Goal: Task Accomplishment & Management: Complete application form

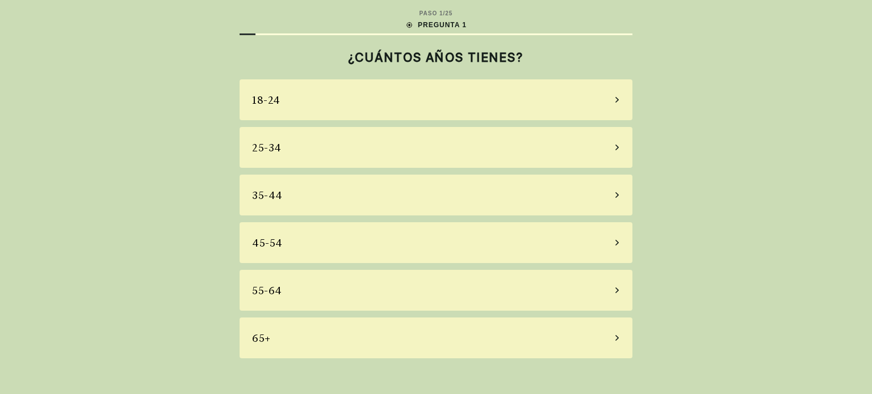
click at [374, 138] on div "25-34" at bounding box center [436, 147] width 393 height 41
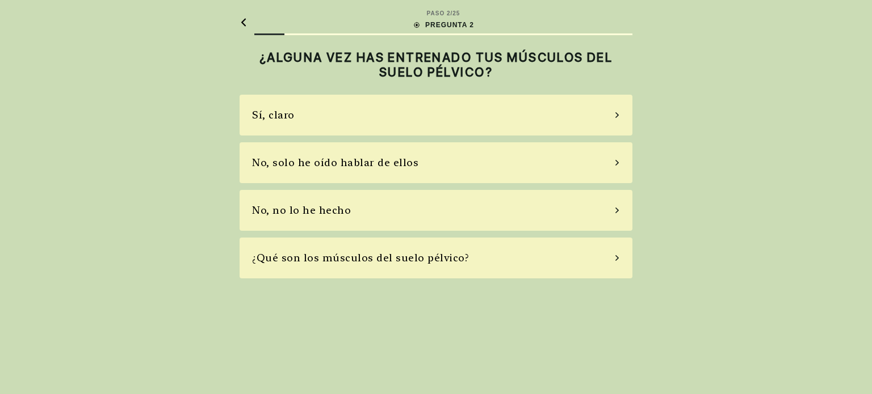
click at [374, 138] on div "Sí, claro No, solo he oído hablar de ellos No, no lo he hecho ¿Qué son los músc…" at bounding box center [436, 187] width 393 height 184
click at [390, 154] on div "No, solo he oído hablar de ellos" at bounding box center [436, 162] width 393 height 41
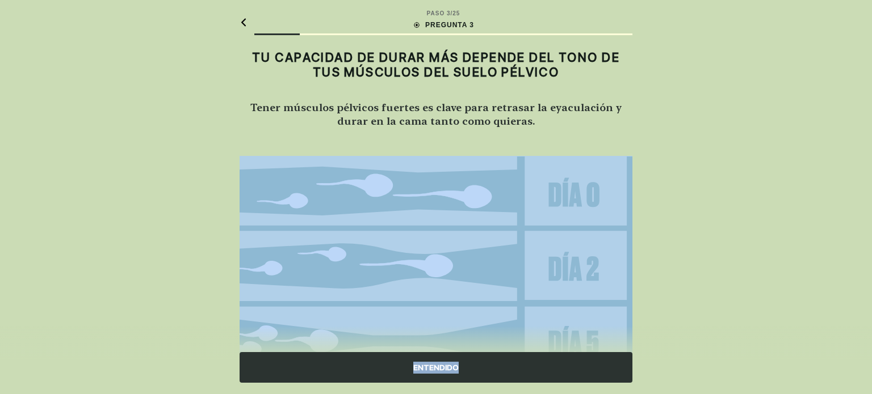
click at [390, 154] on main "PASO 3 / 25 PREGUNTA 3 TU CAPACIDAD DE DURAR MÁS DEPENDE DEL TONO DE TUS MÚSCUL…" at bounding box center [435, 265] width 411 height 530
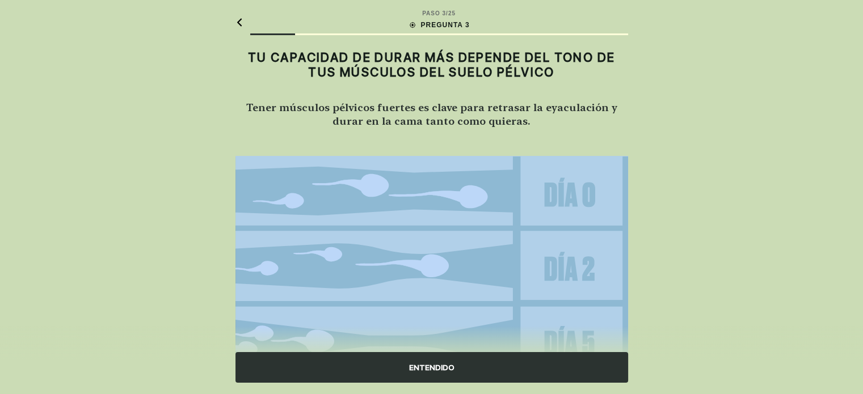
click at [390, 154] on main "PASO 3 / 25 PREGUNTA 3 TU CAPACIDAD DE DURAR MÁS DEPENDE DEL TONO DE TUS MÚSCUL…" at bounding box center [431, 265] width 411 height 530
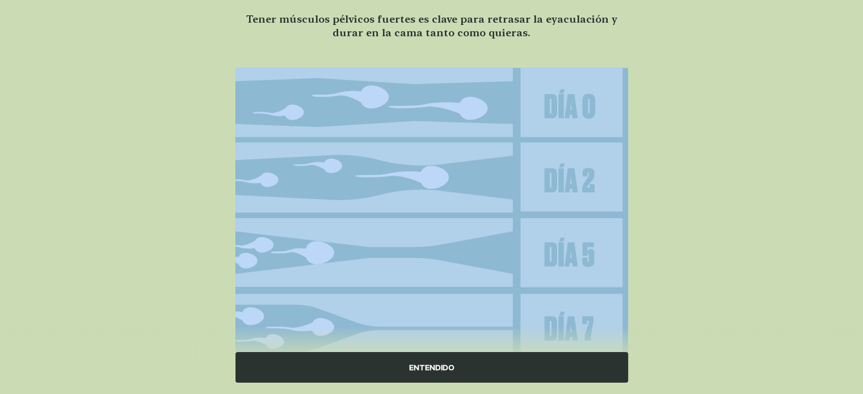
click at [254, 215] on img at bounding box center [432, 216] width 393 height 297
click at [175, 291] on div "PASO 3 / 25 PREGUNTA 3 TU CAPACIDAD DE DURAR MÁS DEPENDE DEL TONO DE TUS MÚSCUL…" at bounding box center [431, 176] width 863 height 530
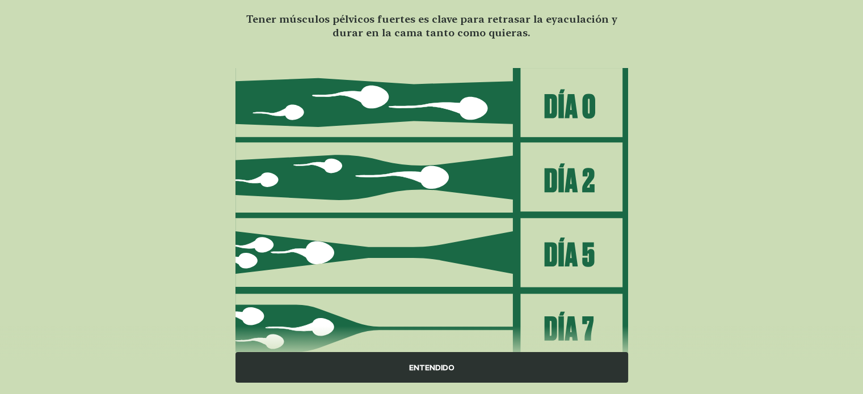
click at [343, 365] on div "ENTENDIDO" at bounding box center [432, 367] width 393 height 31
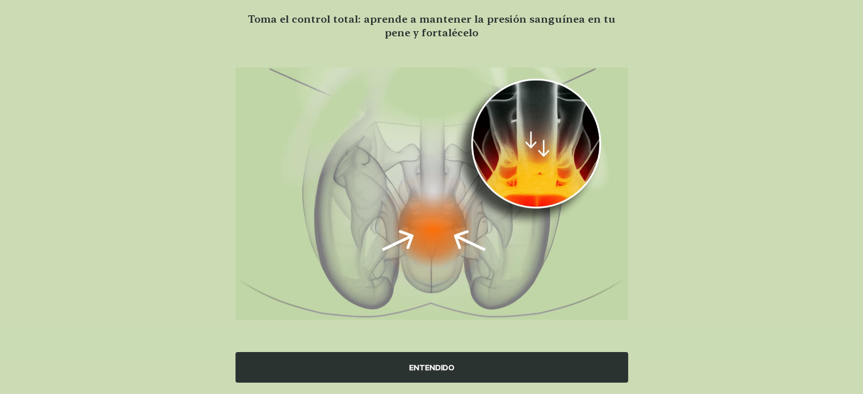
click at [343, 365] on div "ENTENDIDO" at bounding box center [432, 367] width 393 height 31
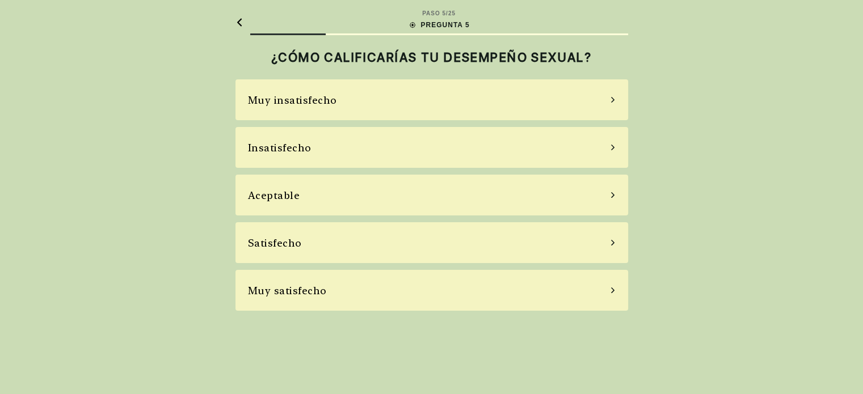
scroll to position [0, 0]
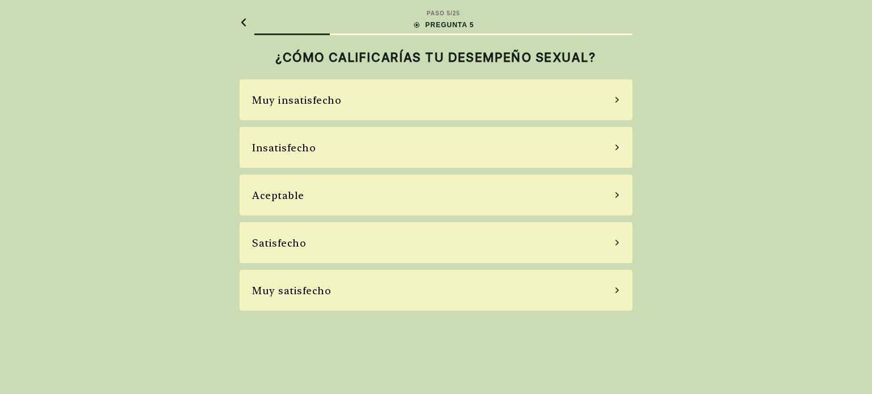
click at [320, 247] on div "Satisfecho" at bounding box center [436, 242] width 393 height 41
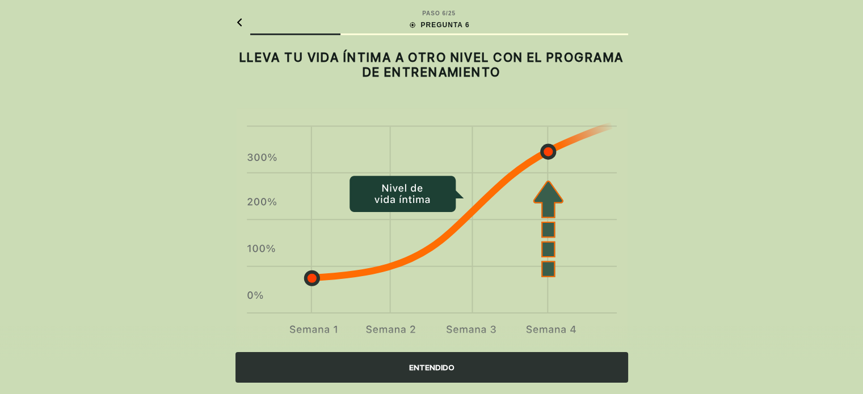
click at [410, 368] on div "ENTENDIDO" at bounding box center [432, 367] width 393 height 31
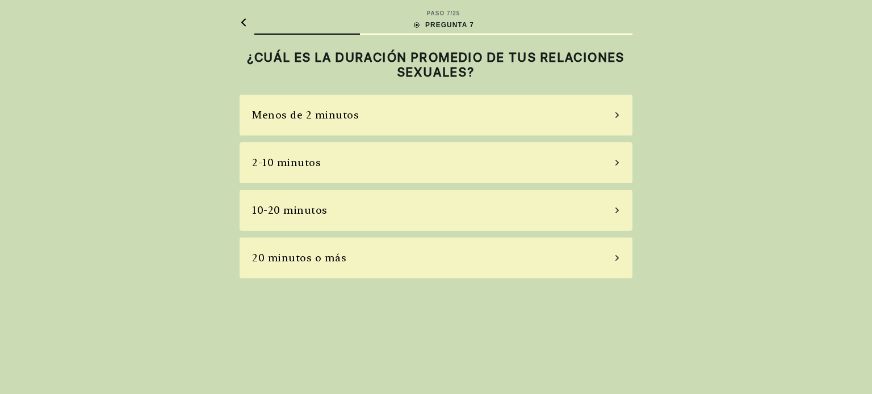
click at [361, 162] on div "2-10 minutos" at bounding box center [436, 162] width 393 height 41
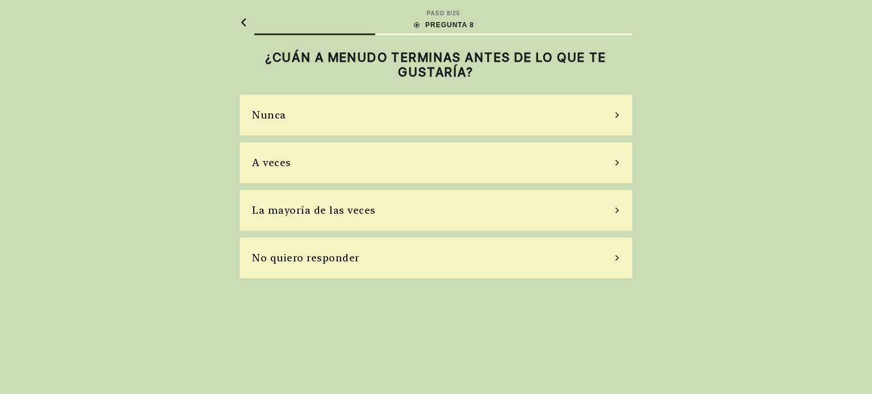
click at [427, 186] on div "Nunca A veces La mayoría de las veces No quiero responder" at bounding box center [436, 187] width 393 height 184
click at [404, 166] on div "A veces" at bounding box center [436, 162] width 393 height 41
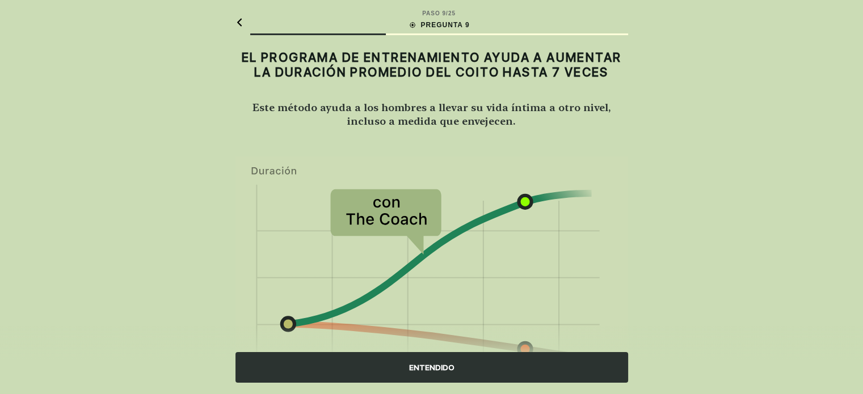
click at [425, 375] on div "ENTENDIDO" at bounding box center [432, 367] width 393 height 31
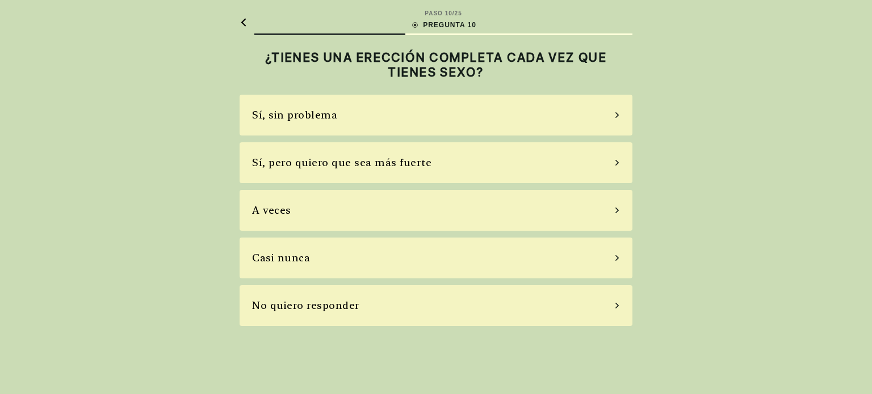
click at [469, 207] on div "A veces" at bounding box center [436, 210] width 393 height 41
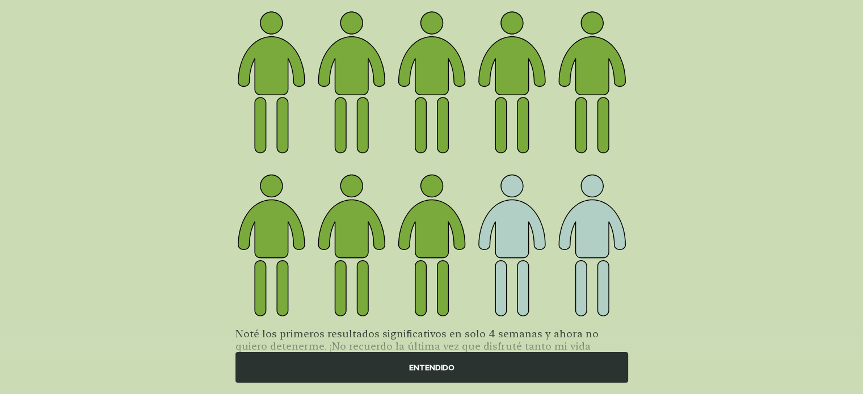
scroll to position [102, 0]
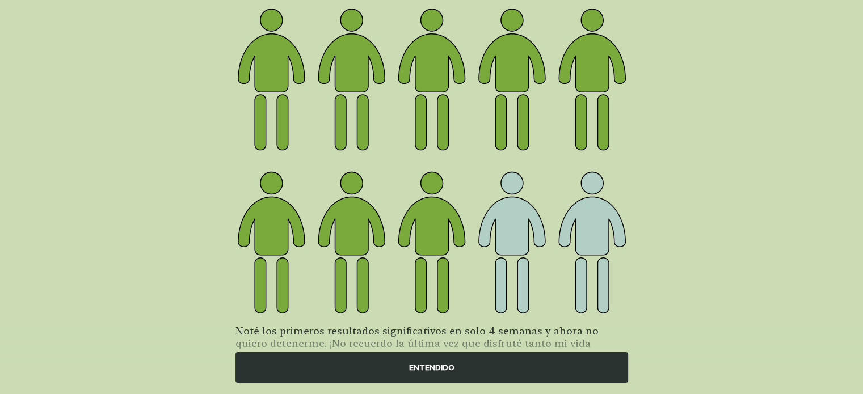
click at [442, 375] on div "ENTENDIDO" at bounding box center [432, 367] width 393 height 31
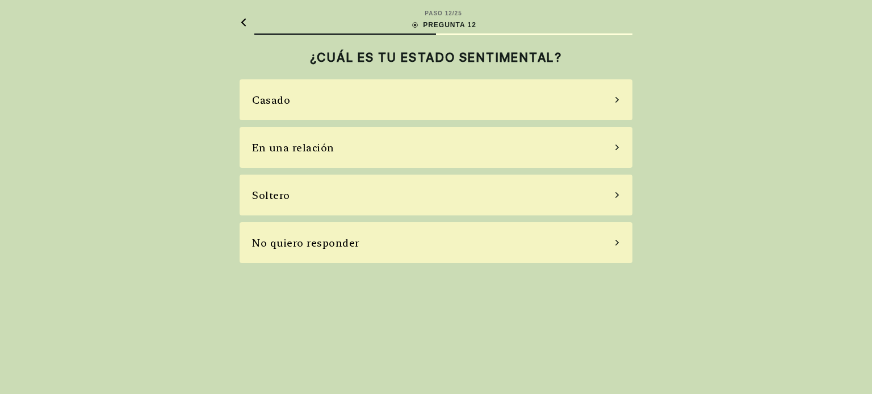
click at [389, 215] on div "Soltero" at bounding box center [436, 195] width 393 height 41
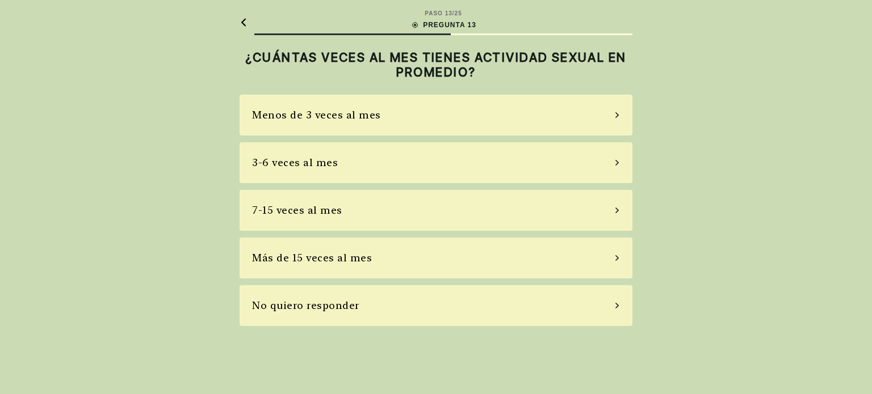
click at [386, 242] on div "Más de 15 veces al mes" at bounding box center [436, 258] width 393 height 41
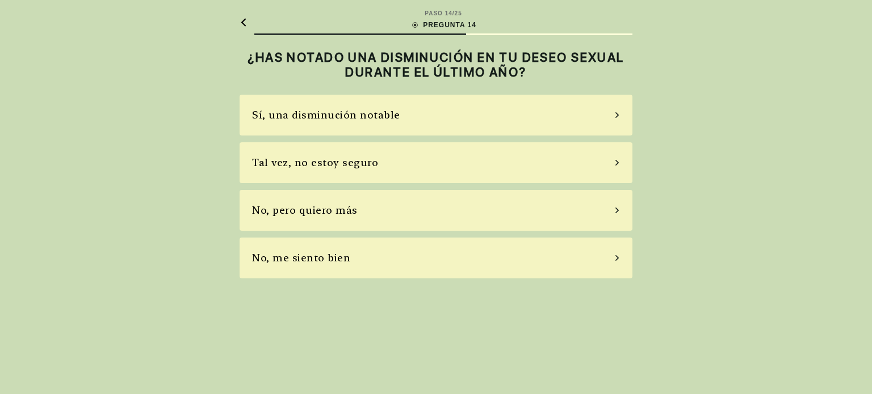
click at [401, 255] on div "No, me siento bien" at bounding box center [436, 258] width 393 height 41
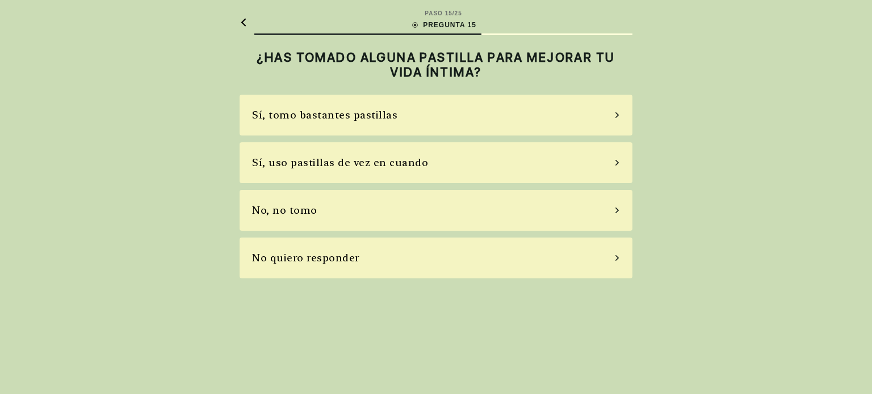
click at [401, 255] on div "No quiero responder" at bounding box center [436, 258] width 393 height 41
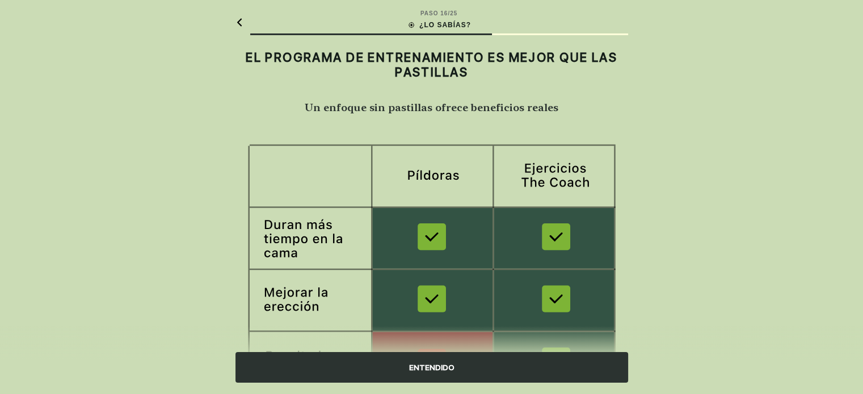
click at [438, 373] on div "ENTENDIDO" at bounding box center [432, 367] width 393 height 31
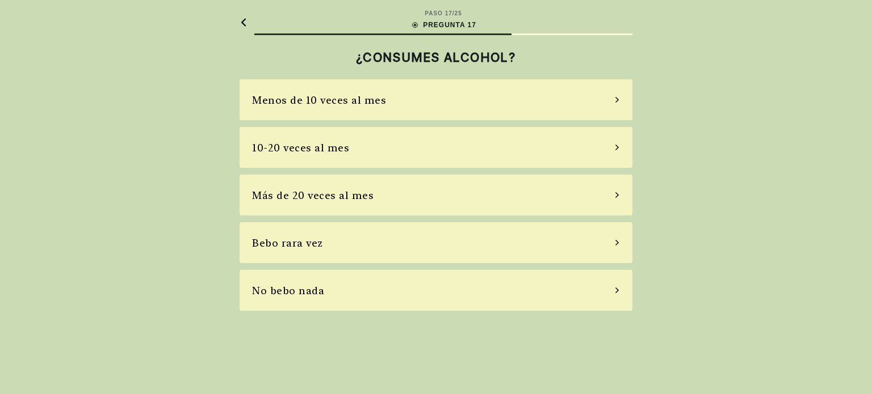
click at [459, 276] on div "No bebo nada" at bounding box center [436, 290] width 393 height 41
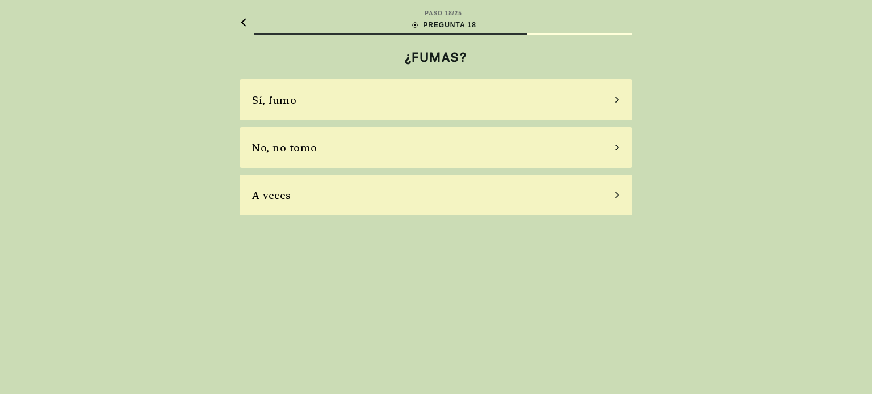
click at [414, 217] on main "PASO 18 / 25 PREGUNTA 18 ¿FUMAS? Sí, fumo No, no tomo A veces" at bounding box center [435, 112] width 411 height 225
click at [400, 204] on div "A veces" at bounding box center [436, 195] width 393 height 41
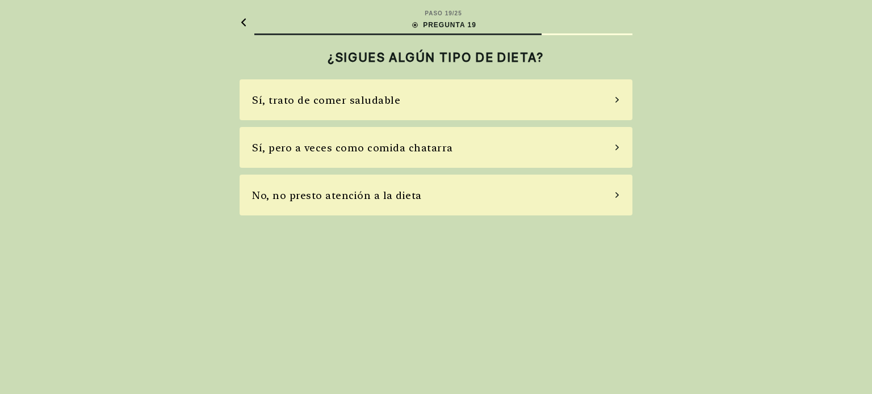
click at [409, 203] on div "No, no presto atención a la dieta" at bounding box center [337, 195] width 170 height 15
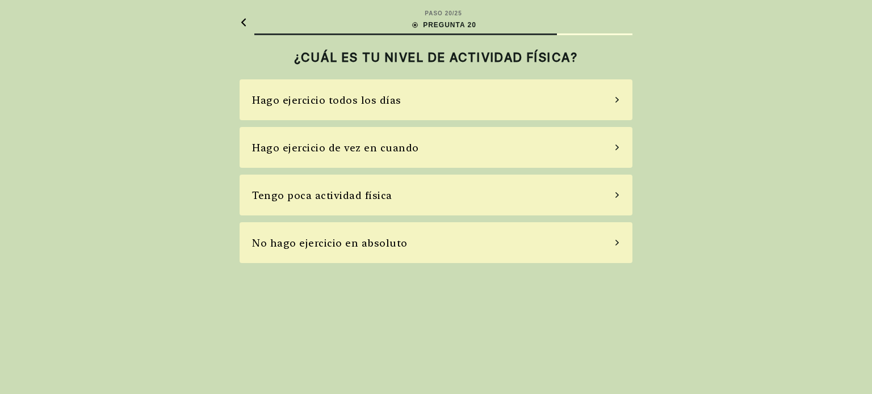
click at [409, 203] on div "Tengo poca actividad física" at bounding box center [436, 195] width 393 height 41
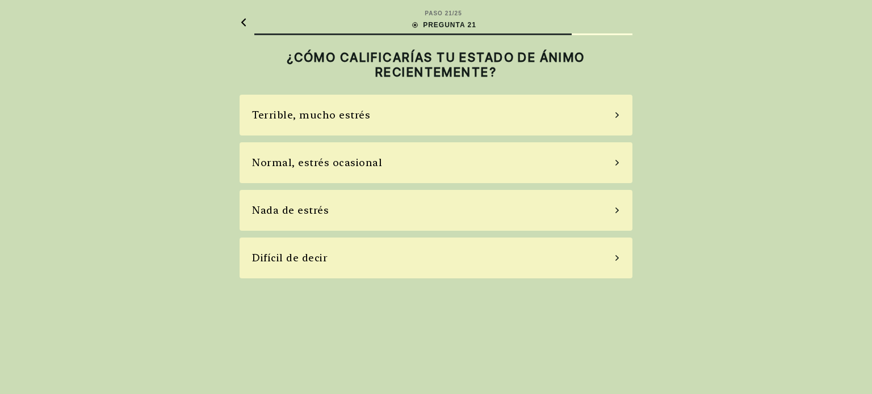
click at [409, 203] on div "Nada de estrés" at bounding box center [436, 210] width 393 height 41
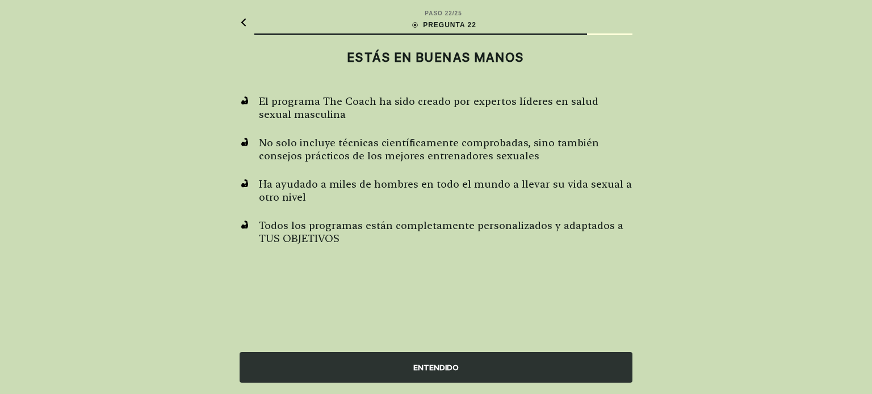
click at [452, 368] on div "ENTENDIDO" at bounding box center [436, 367] width 393 height 31
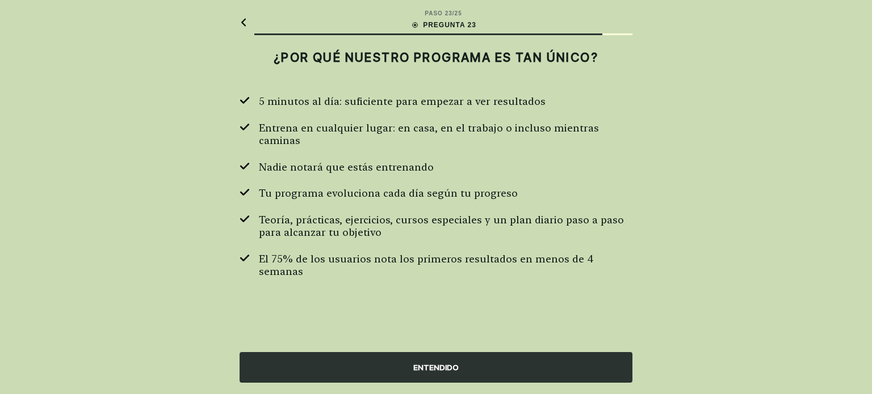
click at [432, 381] on div "ENTENDIDO" at bounding box center [436, 367] width 393 height 31
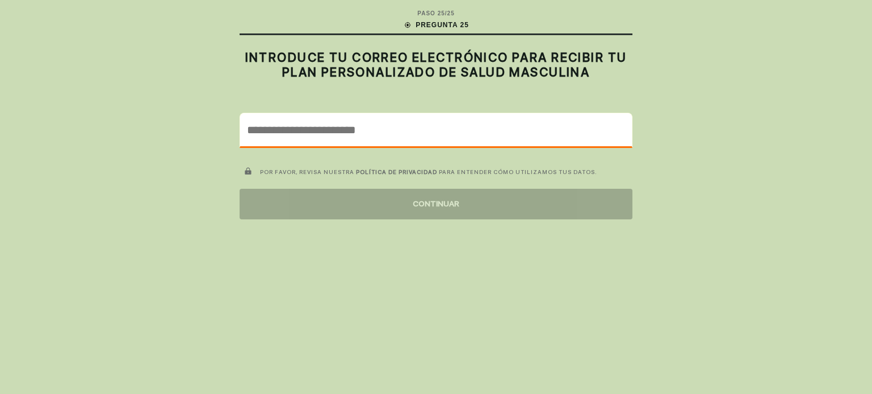
click at [443, 138] on input "email" at bounding box center [436, 130] width 392 height 33
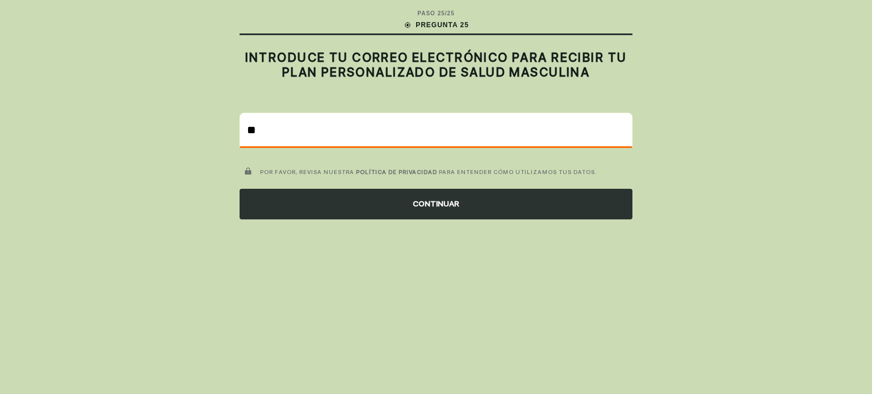
type input "*"
type input "**********"
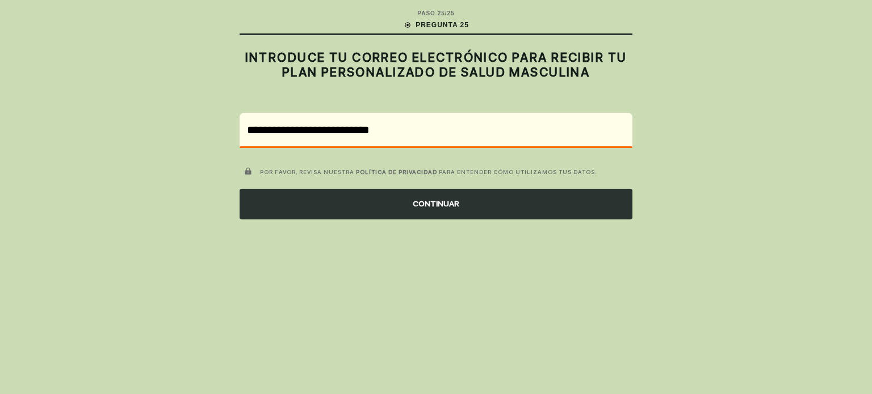
click at [385, 200] on div "CONTINUAR" at bounding box center [436, 204] width 393 height 31
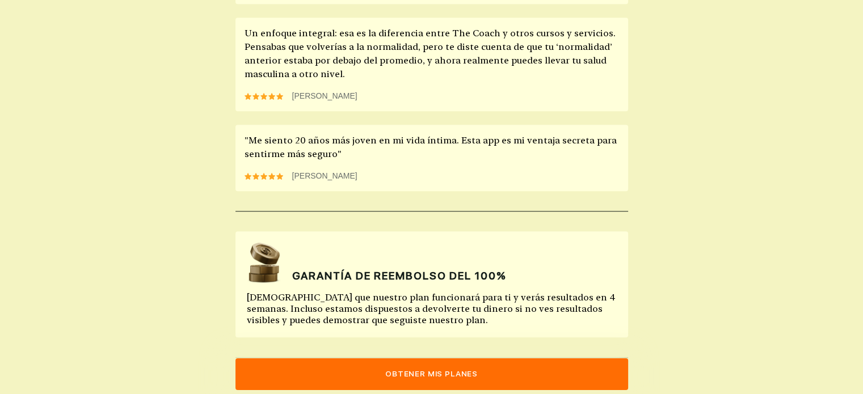
scroll to position [1094, 0]
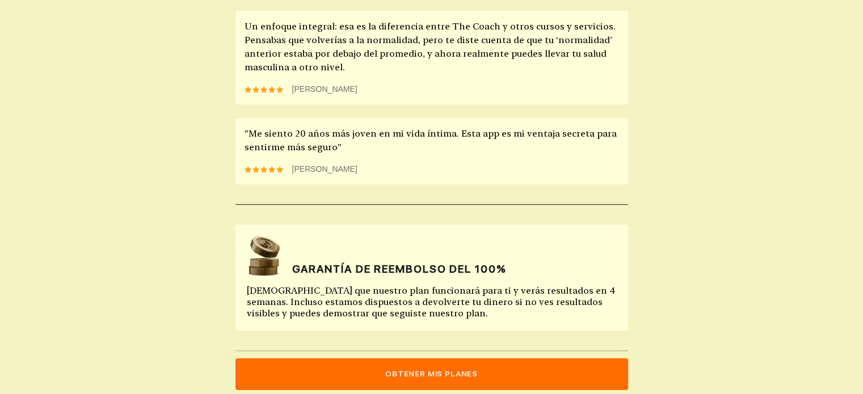
click at [348, 380] on button "Obtener mis planes" at bounding box center [432, 375] width 393 height 32
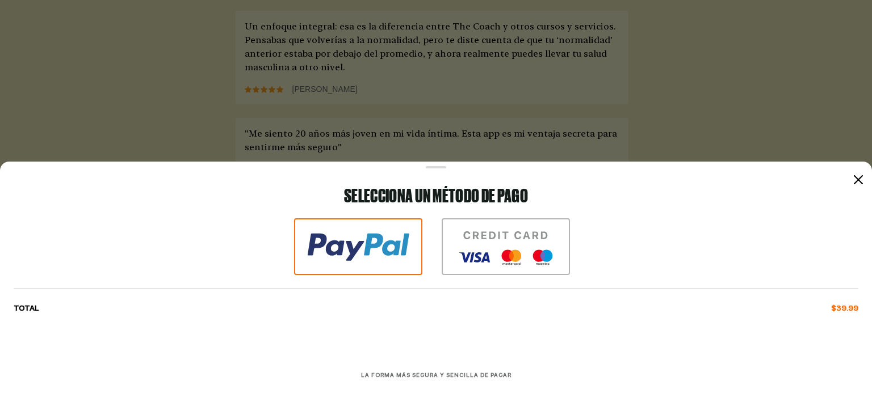
click at [860, 181] on icon at bounding box center [858, 179] width 9 height 9
